Goal: Navigation & Orientation: Find specific page/section

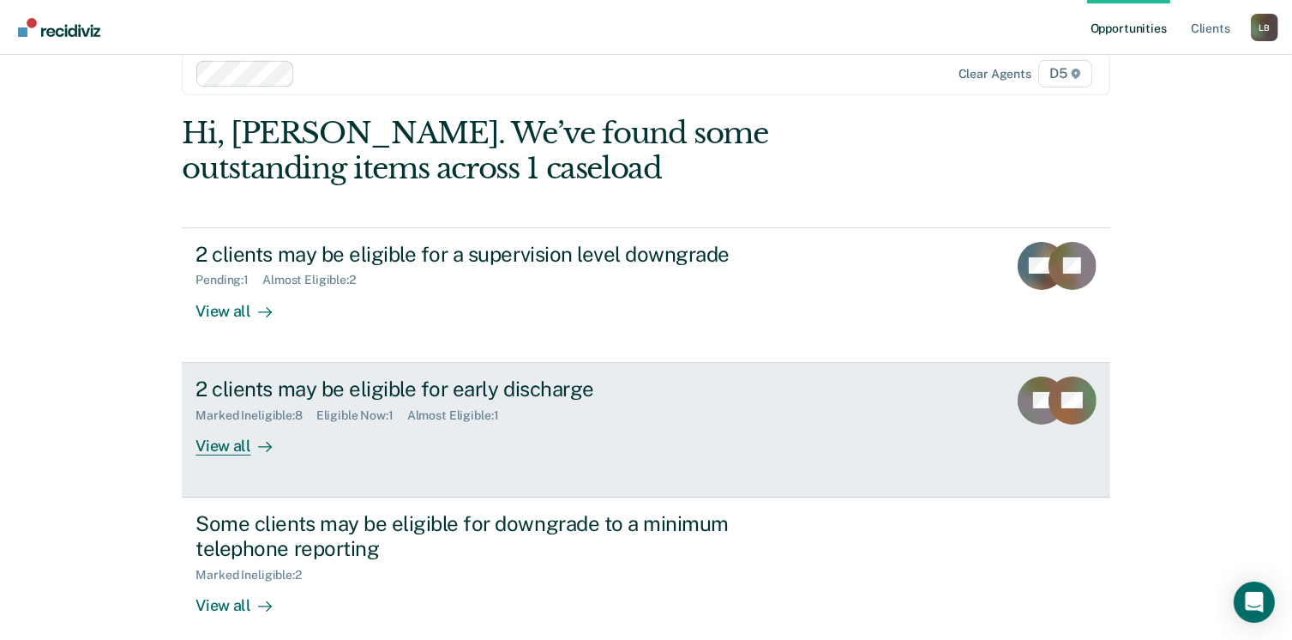
scroll to position [45, 0]
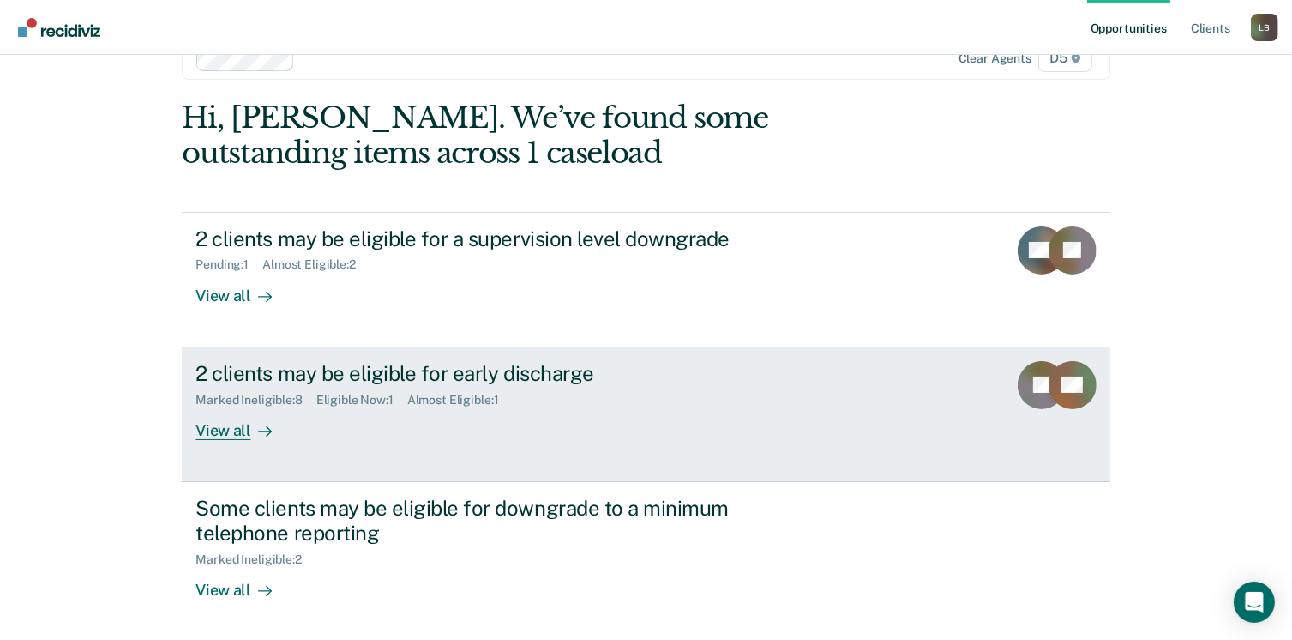
click at [204, 436] on div "View all" at bounding box center [244, 422] width 96 height 33
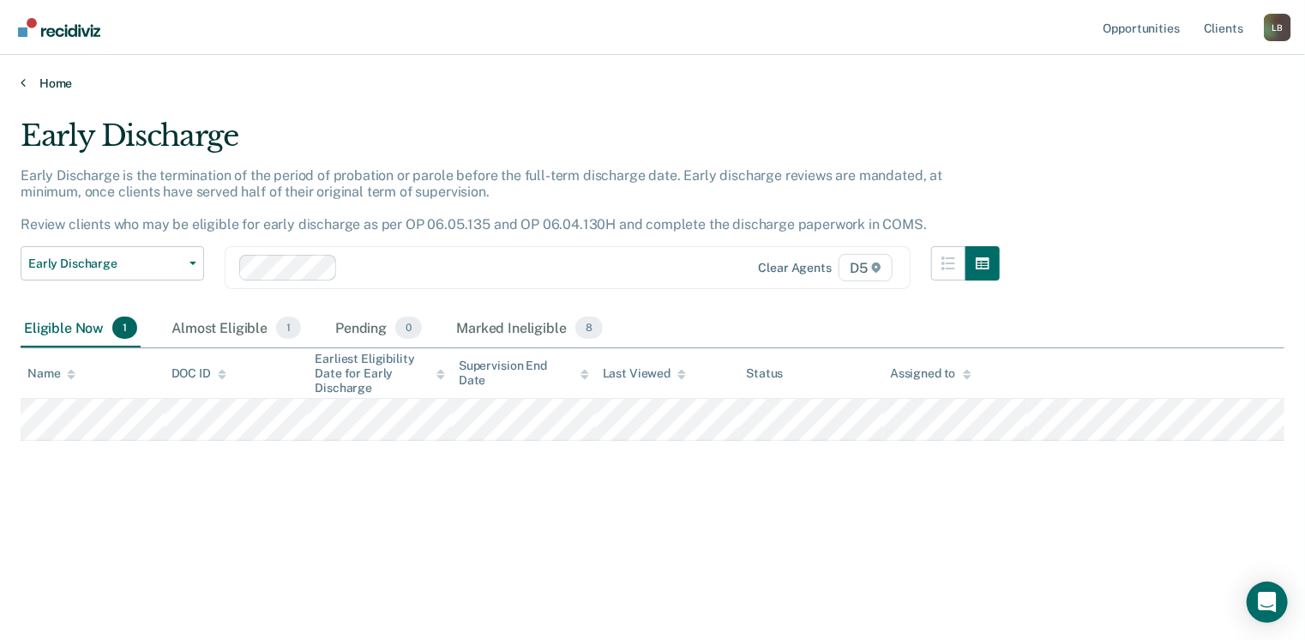
click at [24, 84] on icon at bounding box center [23, 82] width 5 height 14
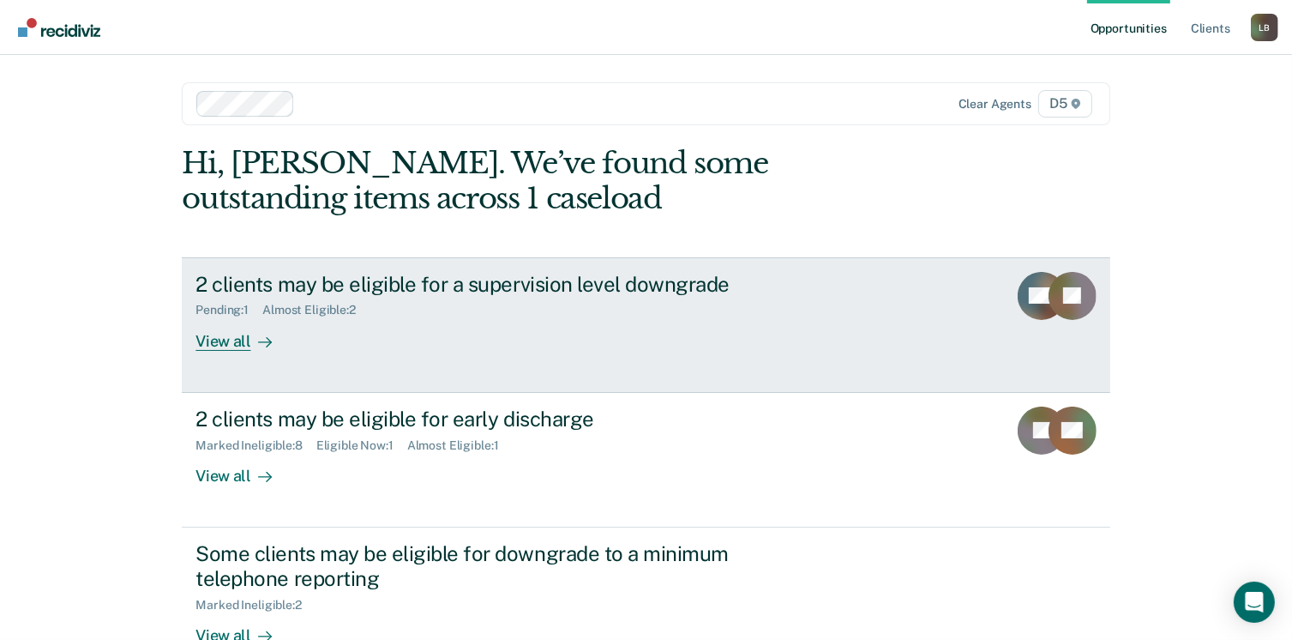
click at [232, 340] on div "View all" at bounding box center [244, 333] width 96 height 33
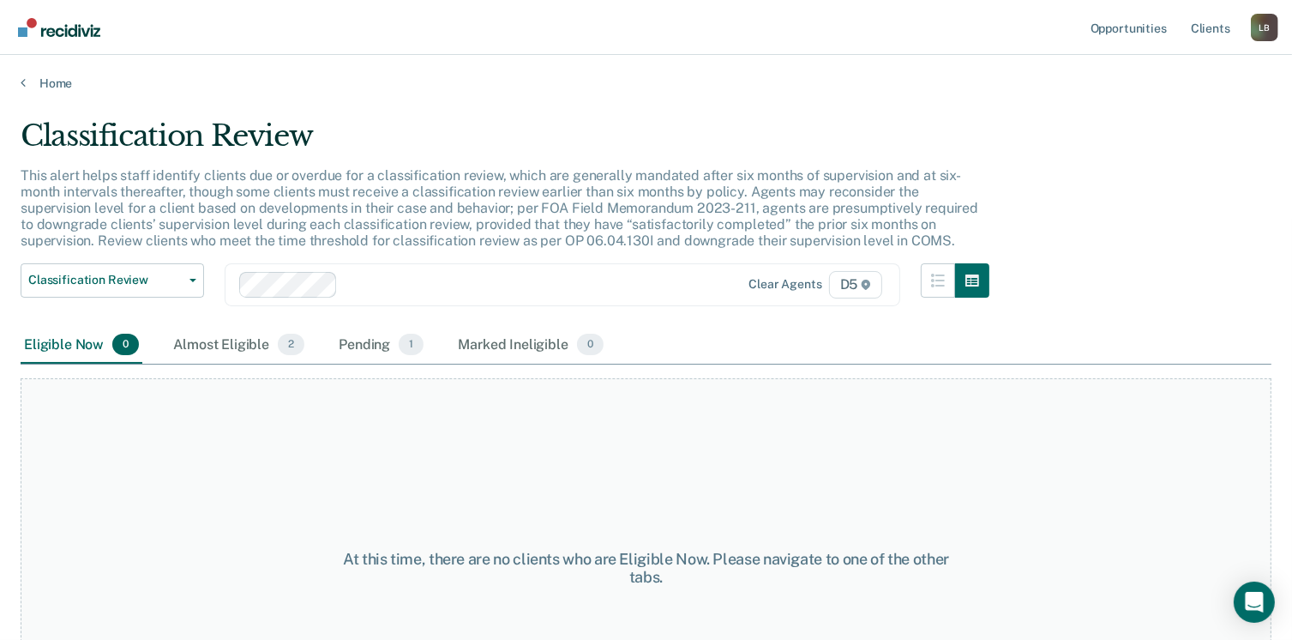
click at [232, 340] on div "Almost Eligible 2" at bounding box center [239, 346] width 138 height 38
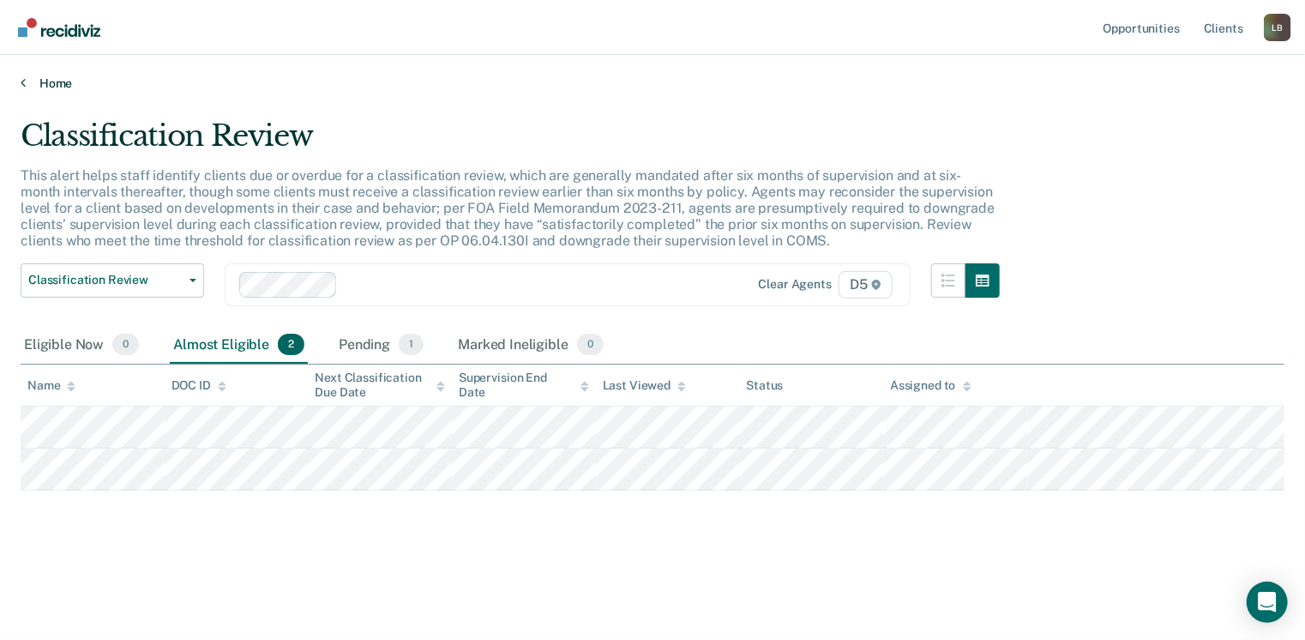
click at [22, 84] on icon at bounding box center [23, 82] width 5 height 14
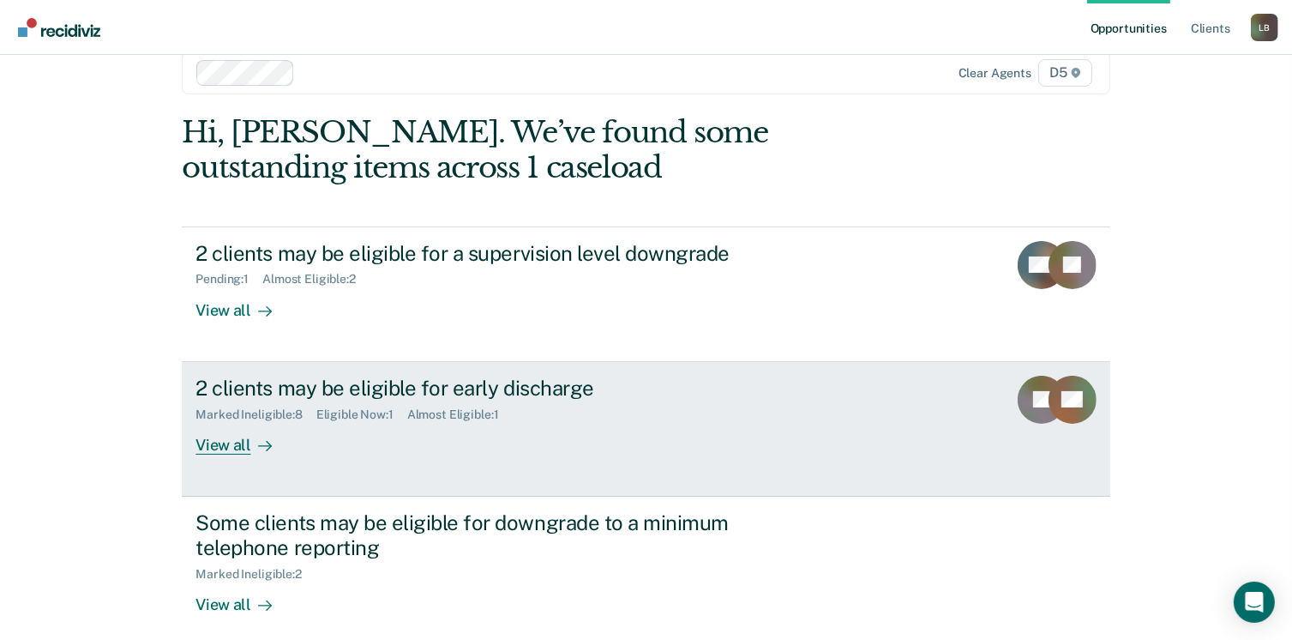
scroll to position [45, 0]
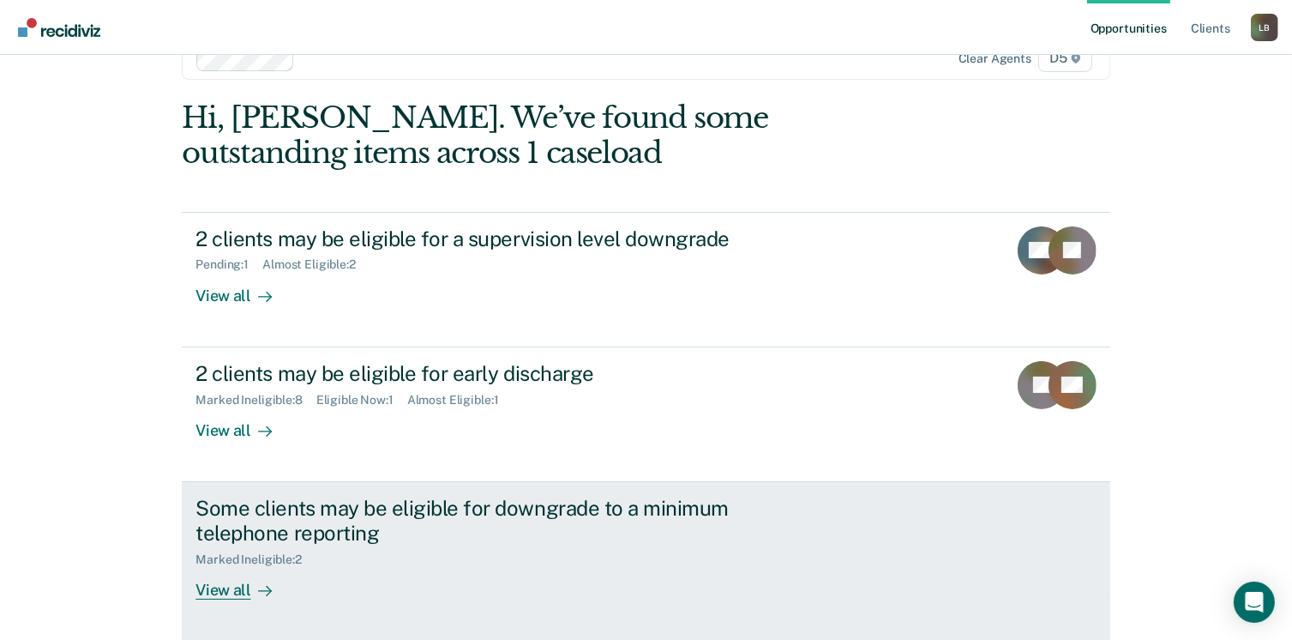
click at [244, 592] on div "View all" at bounding box center [244, 582] width 96 height 33
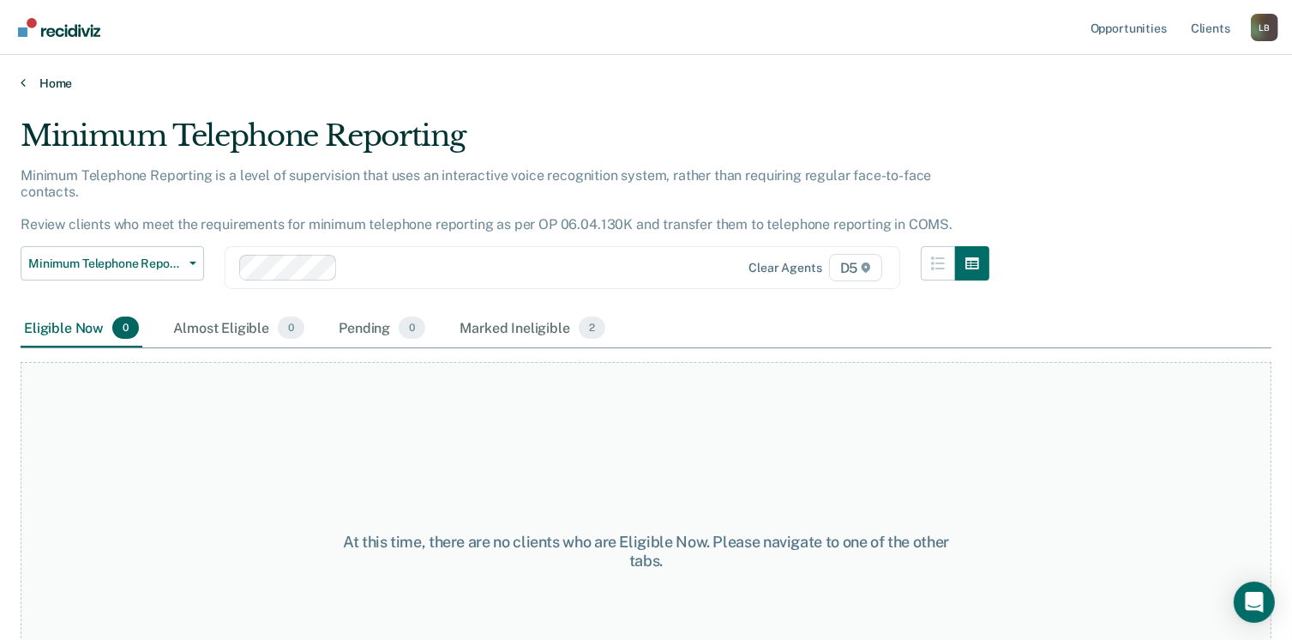
click at [25, 78] on link "Home" at bounding box center [646, 82] width 1251 height 15
